Goal: Task Accomplishment & Management: Complete application form

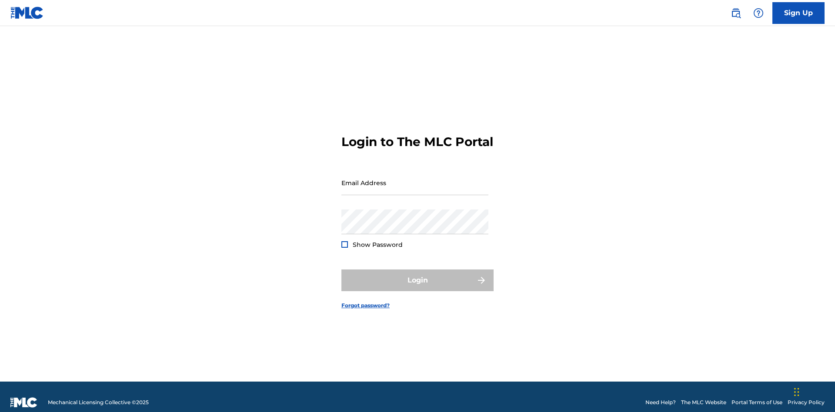
scroll to position [11, 0]
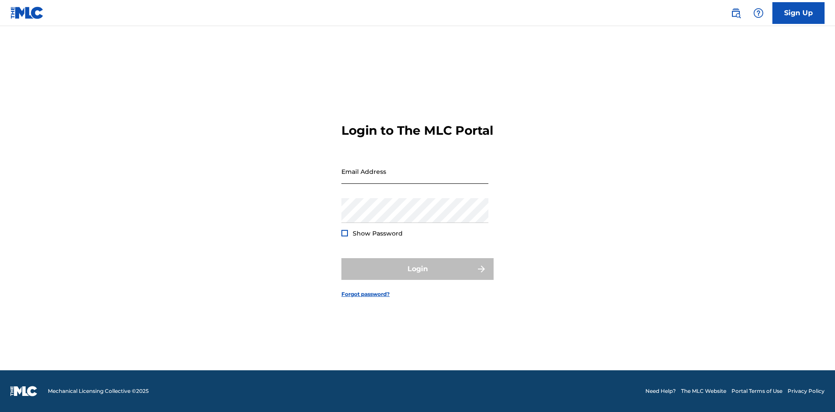
click at [415, 179] on input "Email Address" at bounding box center [414, 171] width 147 height 25
type input "[EMAIL_ADDRESS][DOMAIN_NAME]"
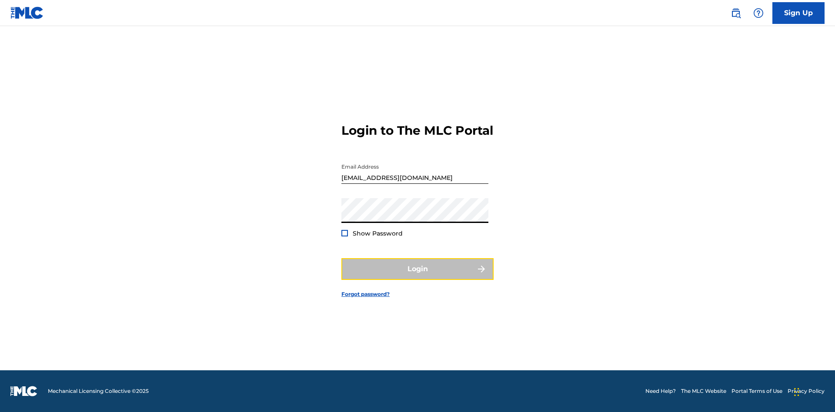
click at [417, 277] on button "Login" at bounding box center [417, 269] width 152 height 22
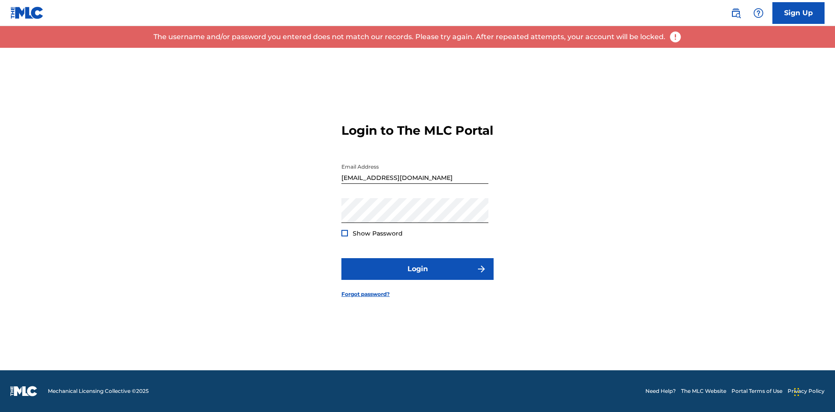
click at [415, 179] on input "bademailaddress@gmail.com" at bounding box center [414, 171] width 147 height 25
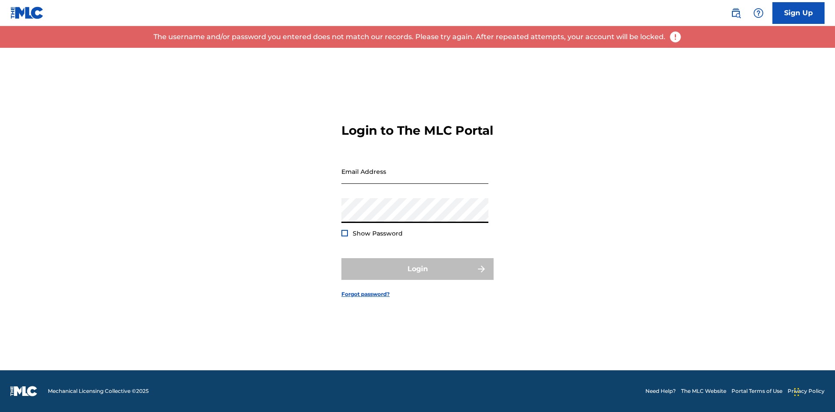
click at [415, 179] on input "Email Address" at bounding box center [414, 171] width 147 height 25
type input "Duke.McTesterson@gmail.com"
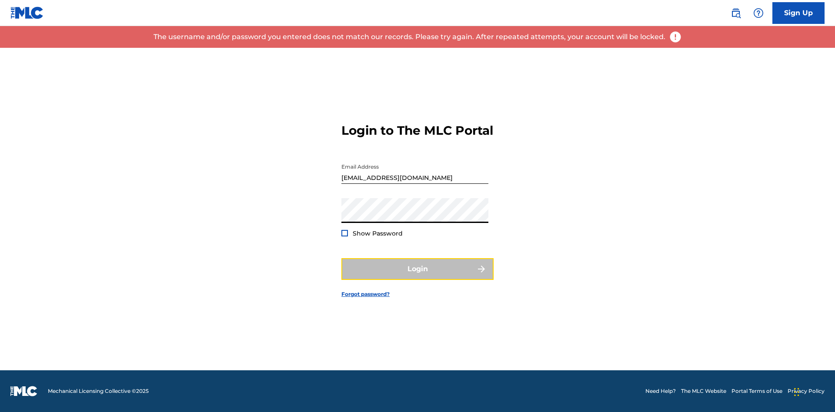
click at [417, 277] on button "Login" at bounding box center [417, 269] width 152 height 22
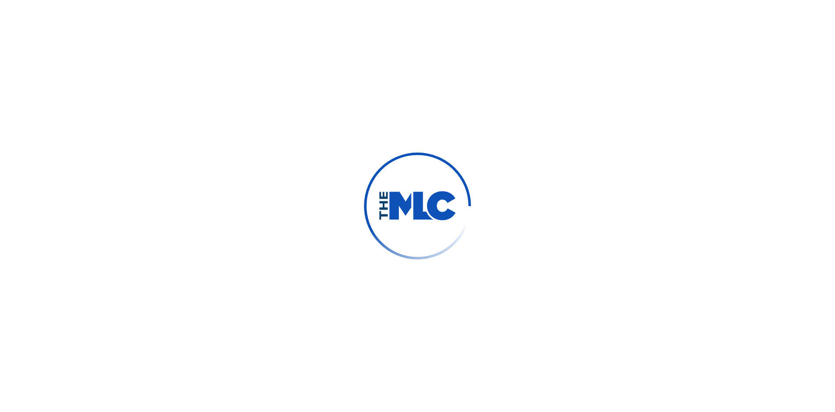
click at [124, 13] on span "Member Hub (11)" at bounding box center [124, 13] width 63 height 10
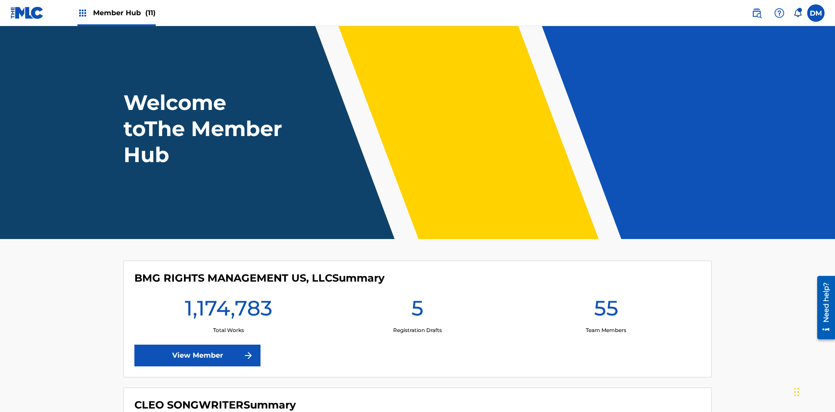
click at [124, 13] on span "Member Hub (11)" at bounding box center [124, 13] width 63 height 10
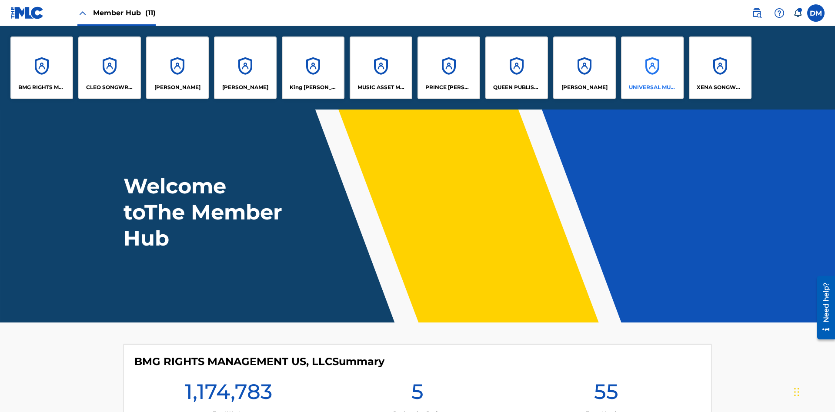
click at [652, 87] on p "UNIVERSAL MUSIC PUB GROUP" at bounding box center [652, 87] width 47 height 8
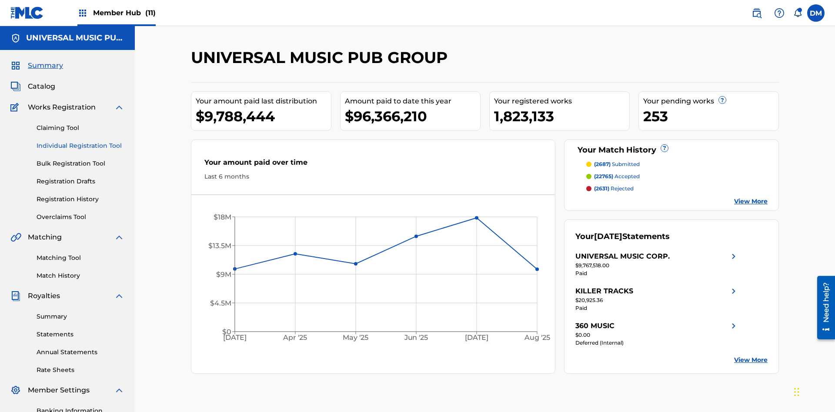
click at [80, 141] on link "Individual Registration Tool" at bounding box center [81, 145] width 88 height 9
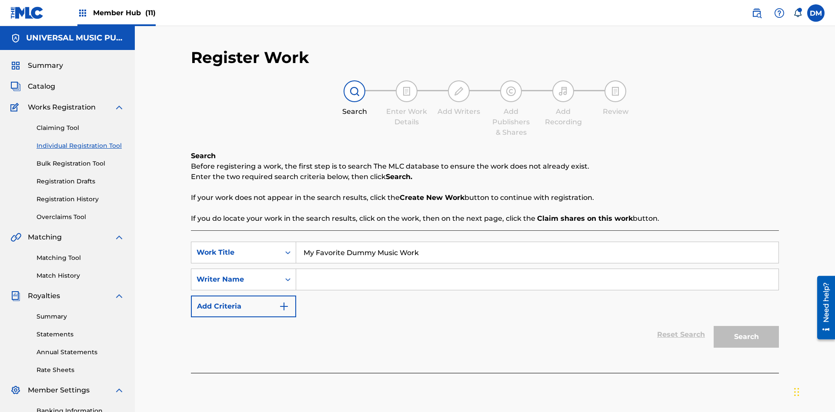
type input "My Favorite Dummy Music Work"
click at [537, 269] on input "Search Form" at bounding box center [537, 279] width 482 height 21
type input "1234567890"
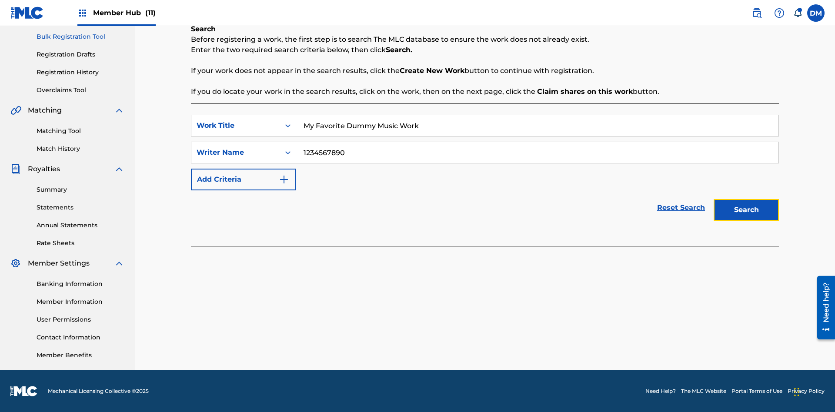
click at [746, 210] on button "Search" at bounding box center [746, 210] width 65 height 22
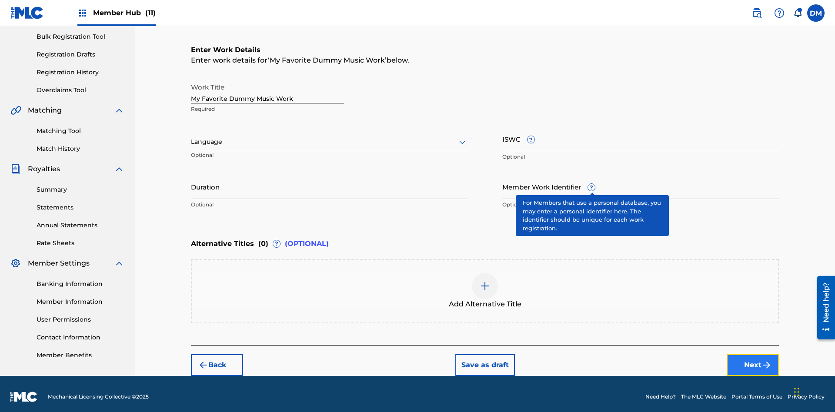
click at [753, 359] on button "Next" at bounding box center [753, 365] width 52 height 22
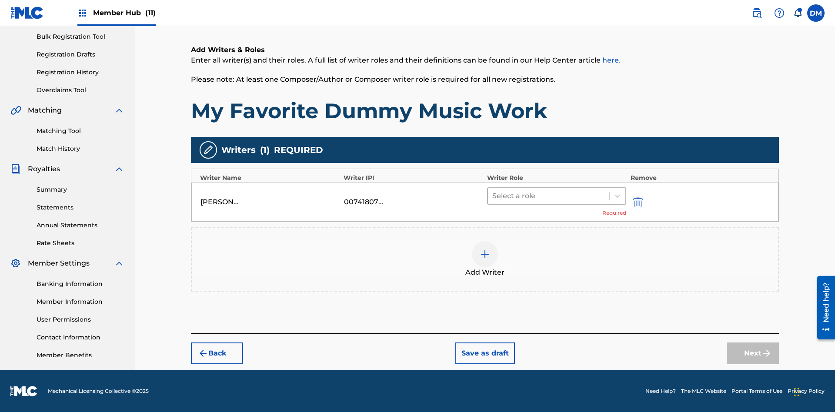
click at [493, 196] on input "text" at bounding box center [493, 196] width 2 height 10
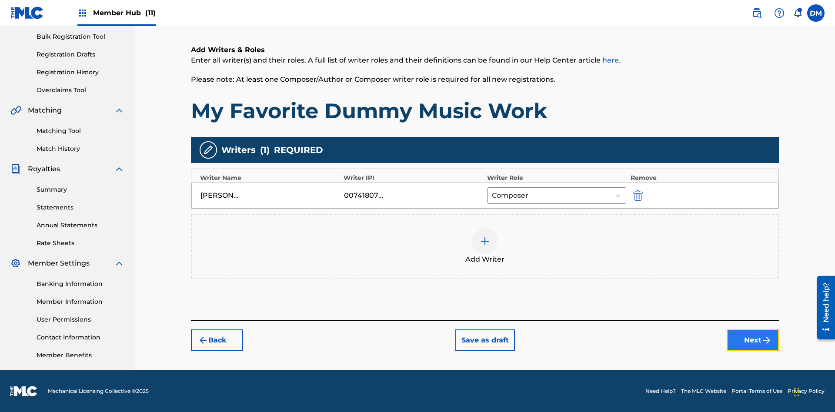
click at [753, 341] on button "Next" at bounding box center [753, 341] width 52 height 22
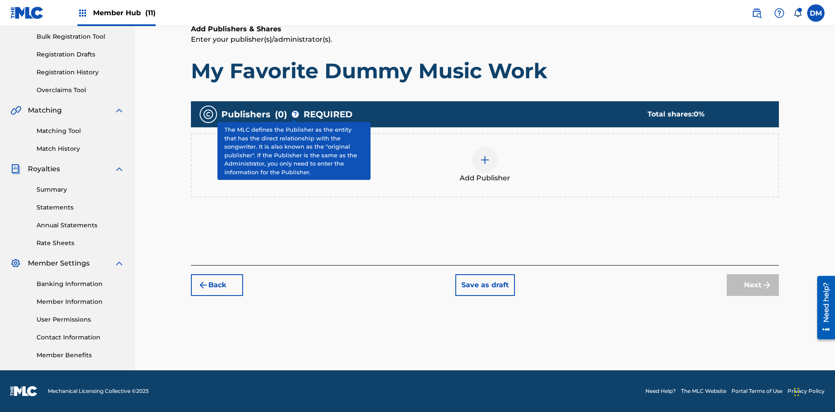
click at [485, 160] on img at bounding box center [485, 160] width 10 height 10
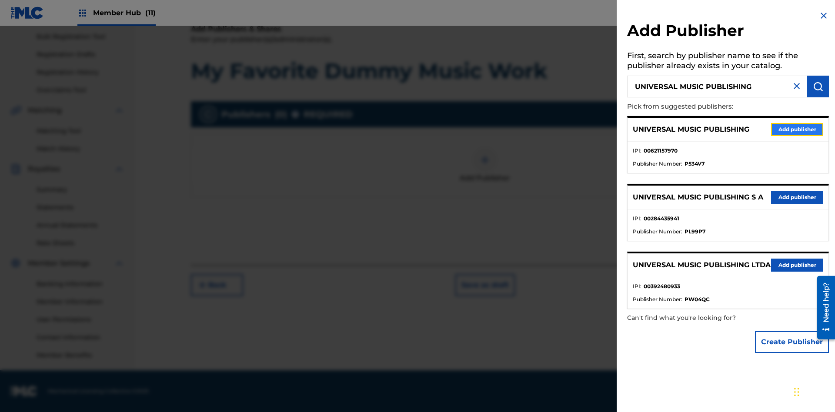
click at [797, 129] on button "Add publisher" at bounding box center [797, 129] width 52 height 13
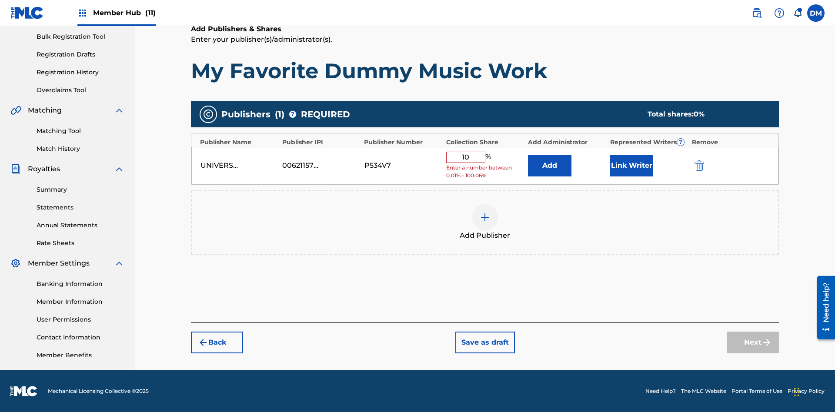
type input "100"
